Goal: Task Accomplishment & Management: Manage account settings

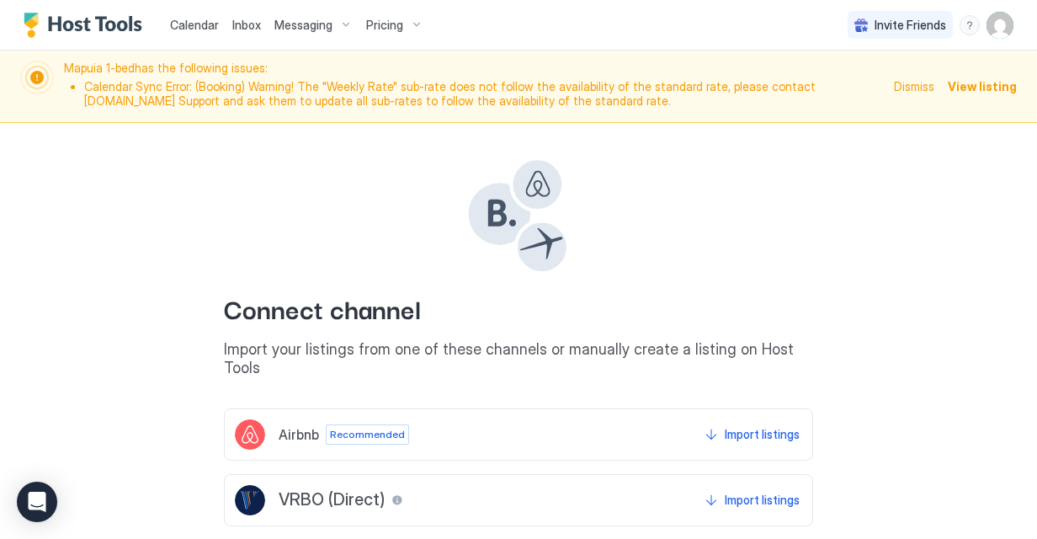
click at [188, 24] on span "Calendar" at bounding box center [194, 25] width 49 height 14
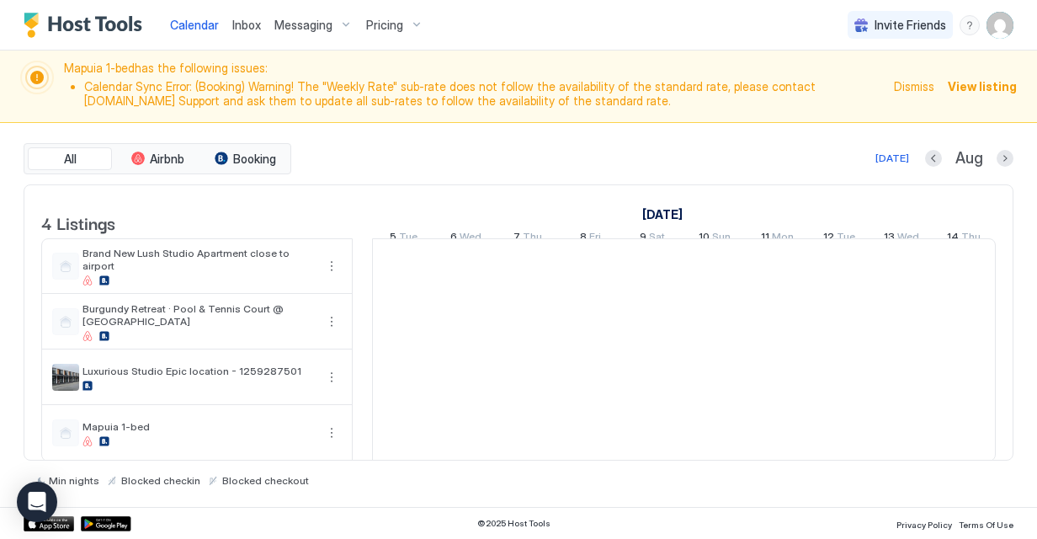
scroll to position [0, 935]
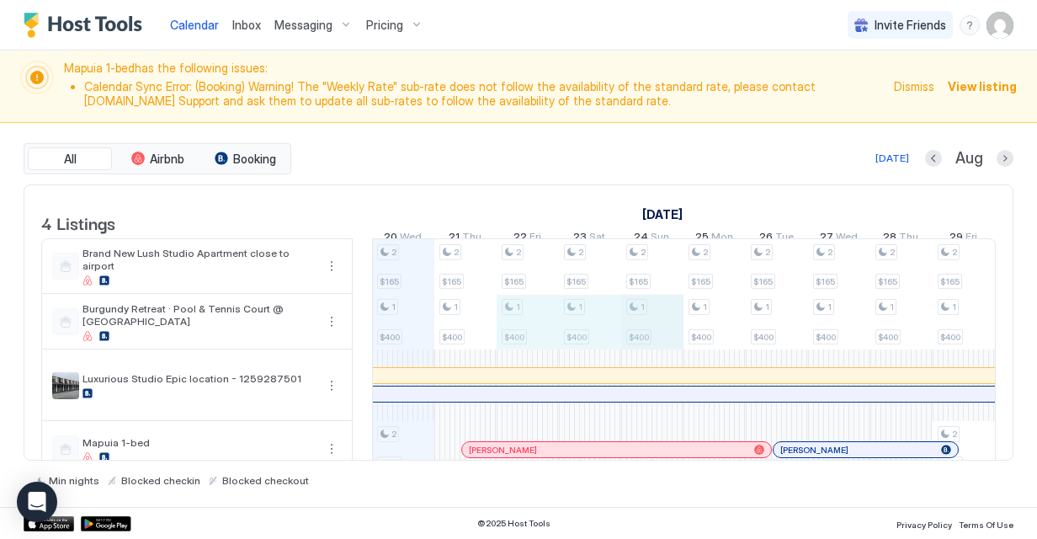
drag, startPoint x: 546, startPoint y: 338, endPoint x: 629, endPoint y: 336, distance: 83.4
click at [646, 337] on div "2 $165 1 $400 2 $200 2 $165 1 $400 2 $165 1 $400 2 $165 1 $400 2 $165 1 $400 2 …" at bounding box center [995, 357] width 3115 height 237
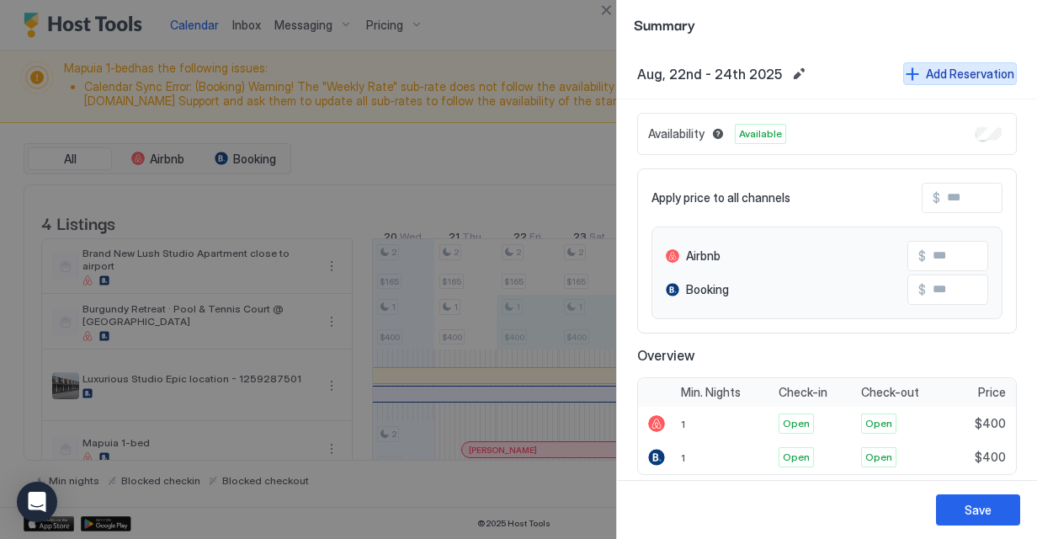
click at [903, 76] on button "Add Reservation" at bounding box center [960, 73] width 114 height 23
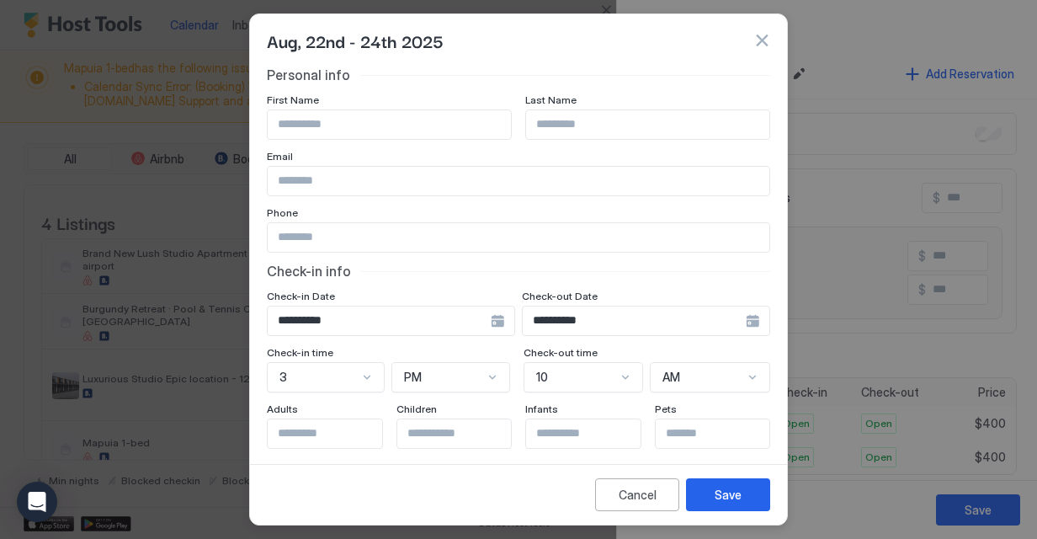
click at [396, 116] on input "Input Field" at bounding box center [389, 124] width 243 height 29
type input "*****"
click at [716, 488] on div "Save" at bounding box center [728, 495] width 27 height 18
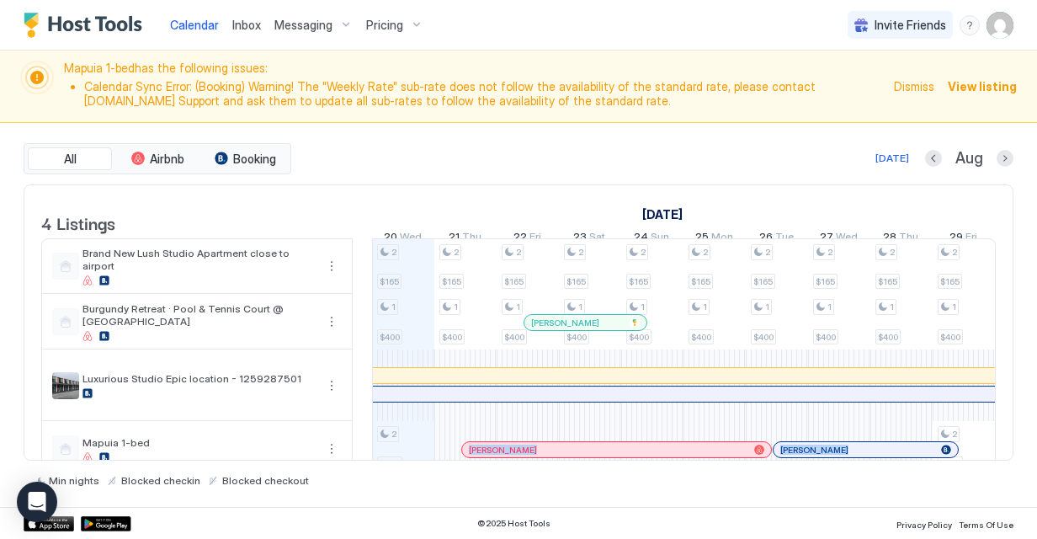
click at [655, 460] on div "4 Listings [DATE] [DATE] 5 Tue 6 Wed 7 Thu 8 Fri 9 Sat 10 Sun 11 Mon 12 Tue 13 …" at bounding box center [519, 322] width 990 height 276
click at [598, 330] on div "[PERSON_NAME]" at bounding box center [585, 322] width 122 height 15
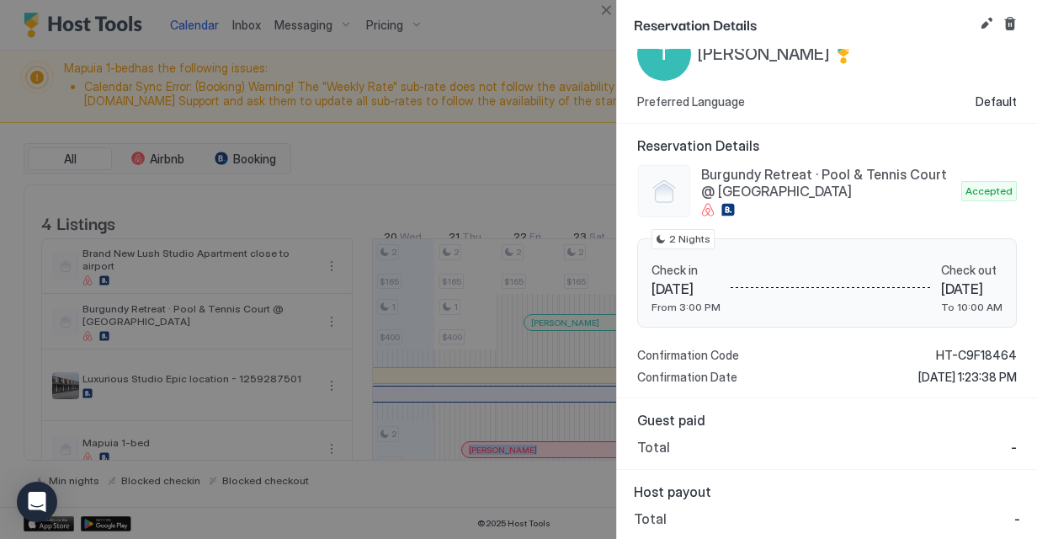
scroll to position [0, 0]
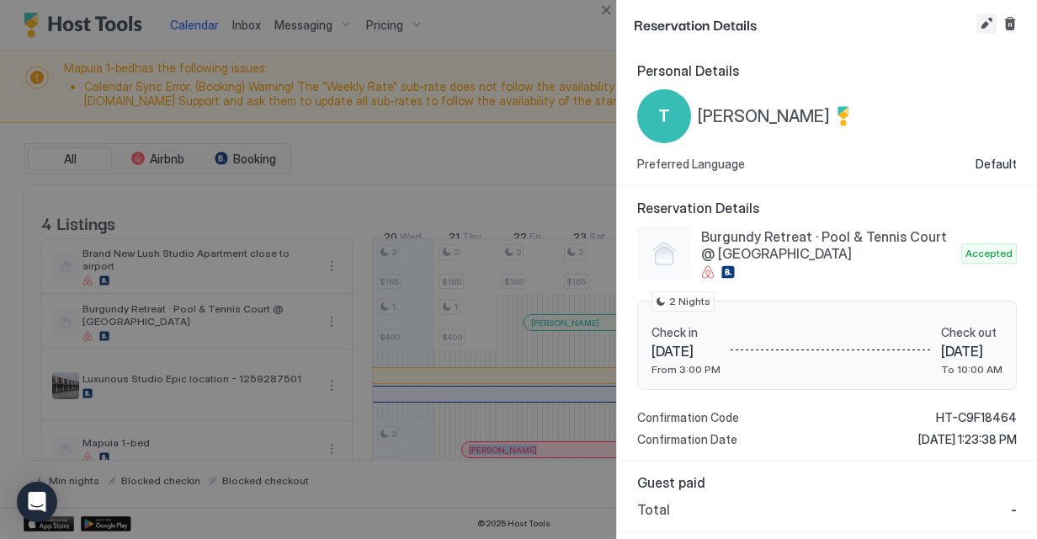
click at [987, 22] on button "Edit reservation" at bounding box center [987, 23] width 20 height 20
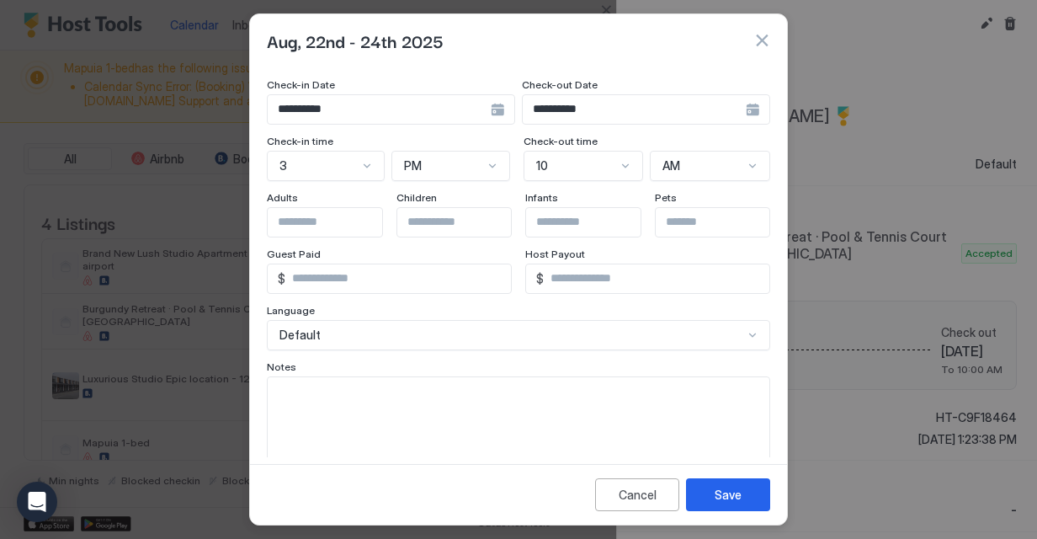
scroll to position [229, 0]
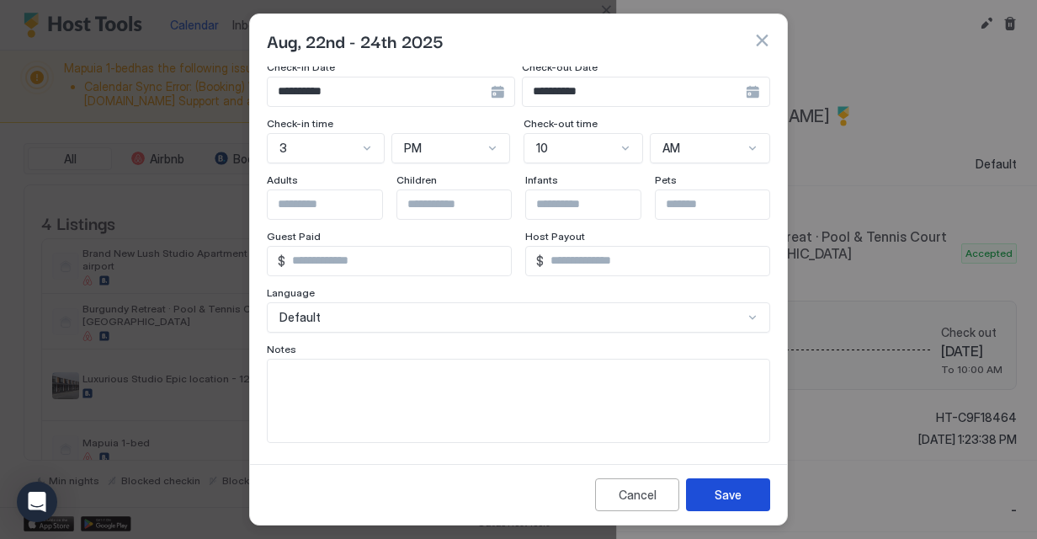
click at [758, 498] on button "Save" at bounding box center [728, 494] width 84 height 33
